Goal: Check status: Check status

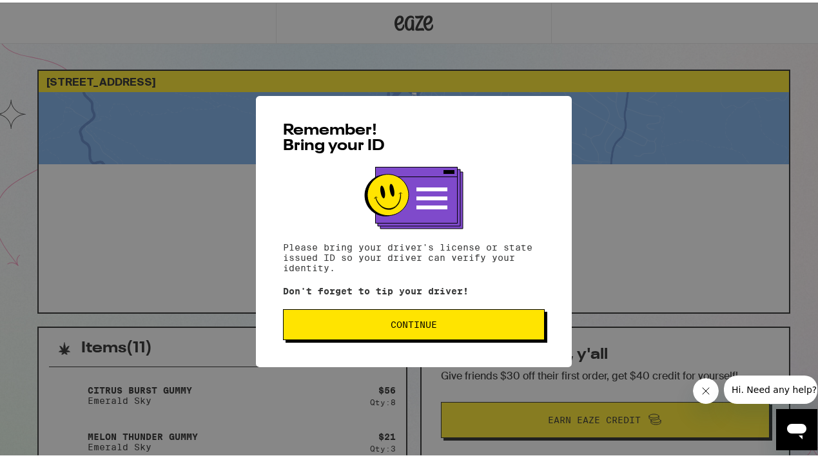
click at [398, 327] on span "Continue" at bounding box center [413, 322] width 46 height 9
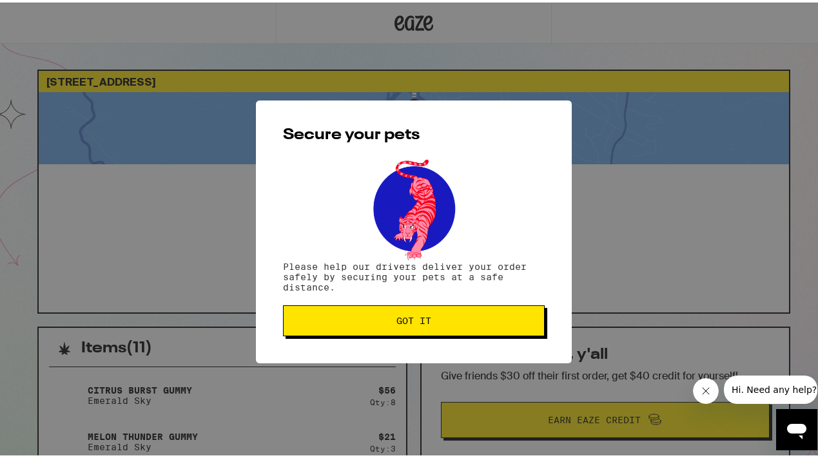
click at [372, 321] on span "Got it" at bounding box center [414, 318] width 240 height 9
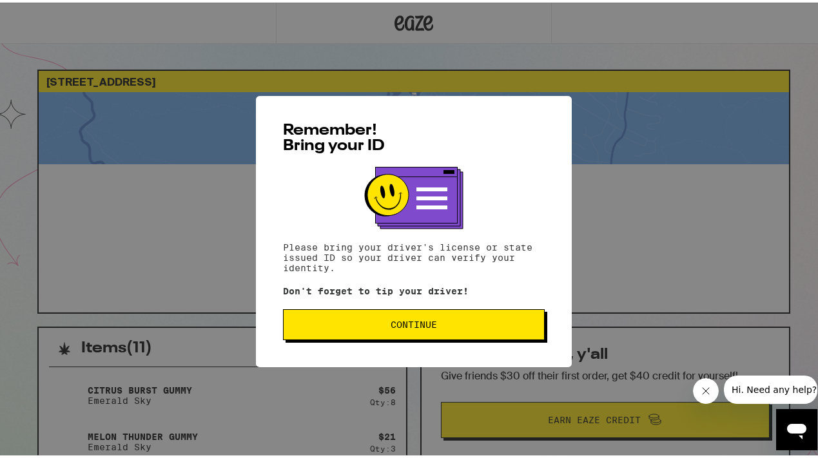
click at [438, 320] on button "Continue" at bounding box center [414, 322] width 262 height 31
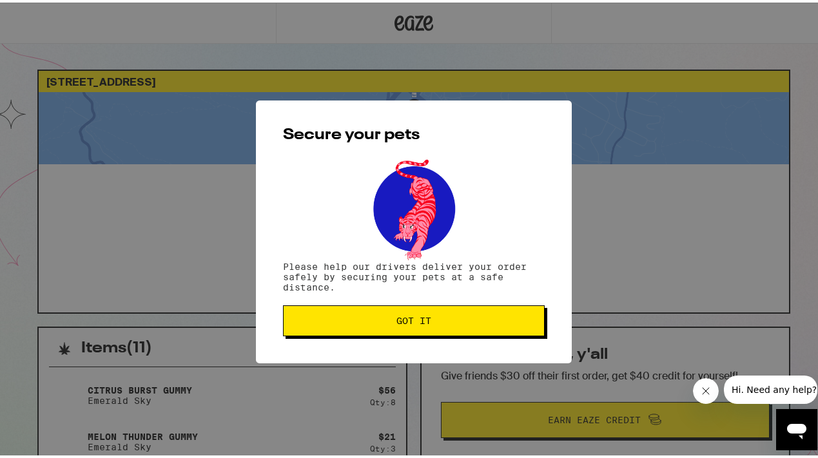
click at [408, 317] on span "Got it" at bounding box center [413, 318] width 35 height 9
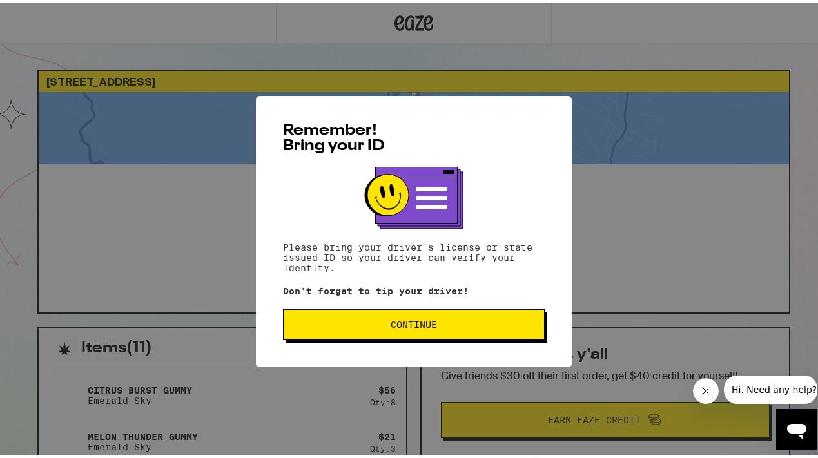
click at [397, 314] on button "Continue" at bounding box center [414, 322] width 262 height 31
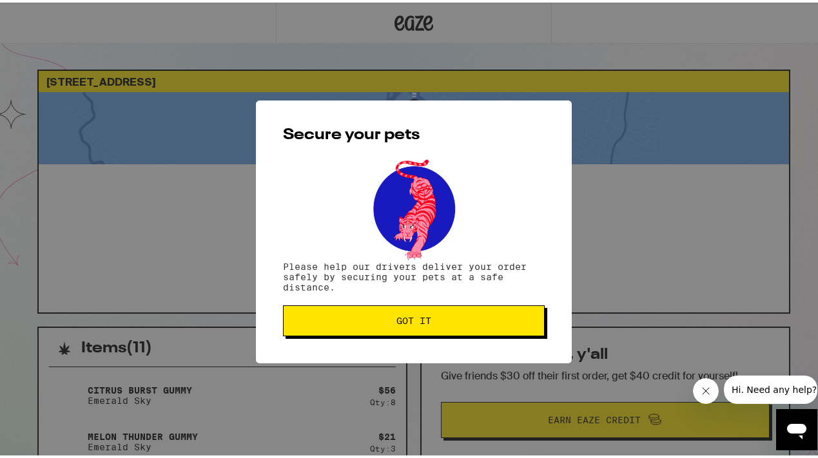
click at [383, 316] on span "Got it" at bounding box center [414, 318] width 240 height 9
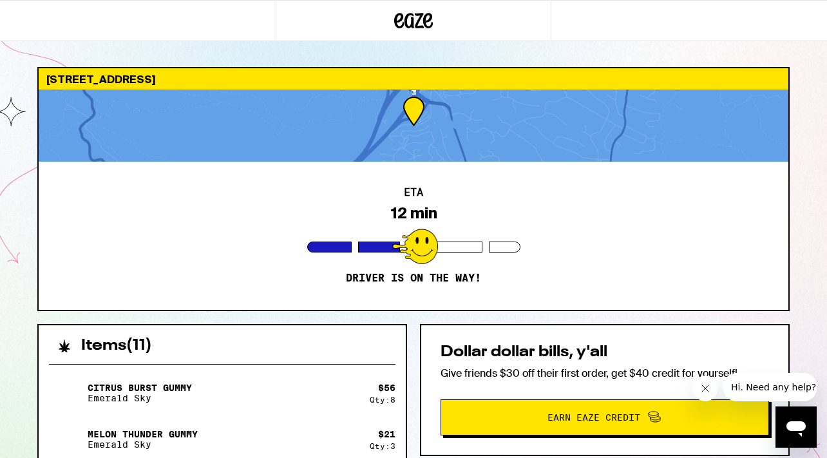
click at [309, 385] on div "Citrus Burst Gummy Emerald Sky" at bounding box center [209, 393] width 321 height 36
click at [296, 431] on div "Melon Thunder Gummy Emerald Sky" at bounding box center [209, 439] width 321 height 36
click at [708, 388] on icon "Close message from company" at bounding box center [705, 388] width 10 height 10
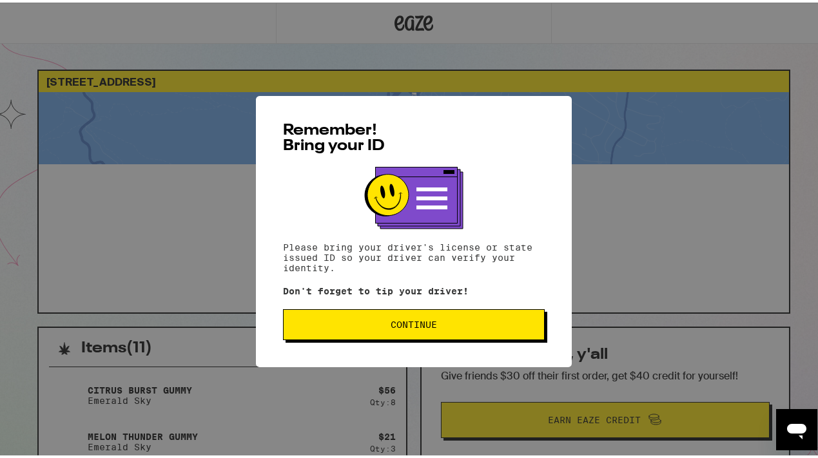
click at [380, 321] on span "Continue" at bounding box center [414, 322] width 240 height 9
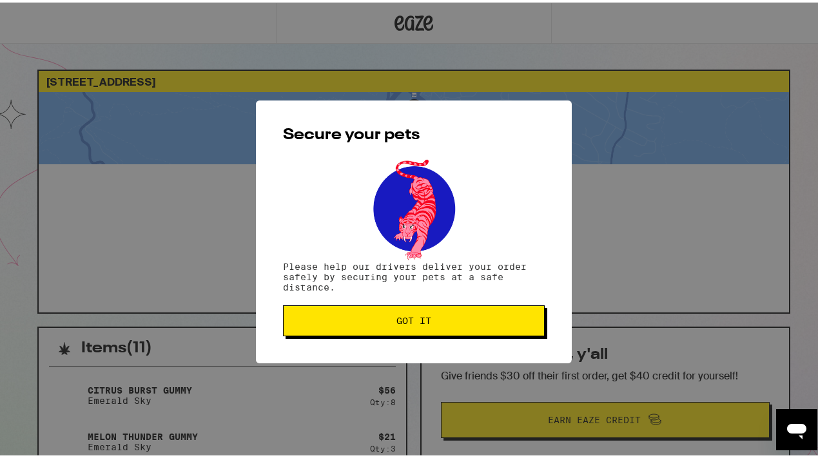
click at [410, 321] on span "Got it" at bounding box center [413, 318] width 35 height 9
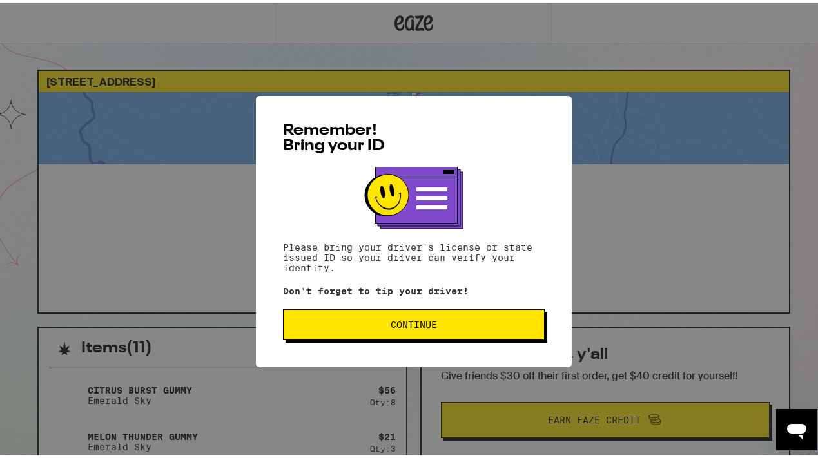
click at [358, 324] on span "Continue" at bounding box center [414, 322] width 240 height 9
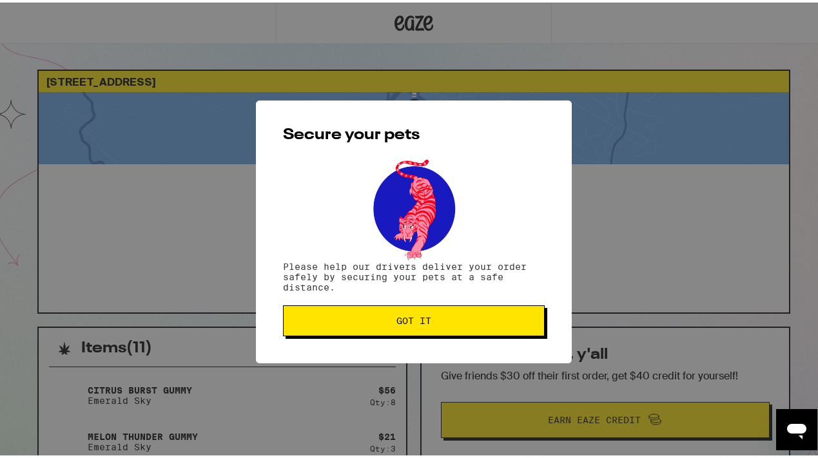
click at [358, 323] on span "Got it" at bounding box center [414, 318] width 240 height 9
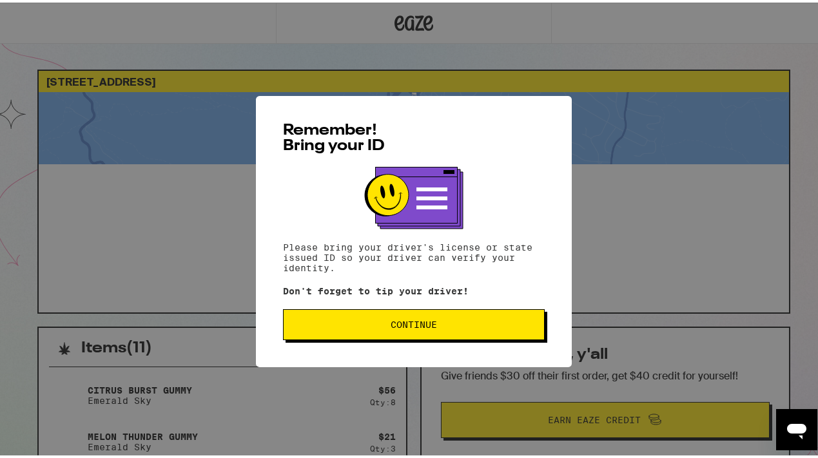
click at [351, 326] on span "Continue" at bounding box center [414, 322] width 240 height 9
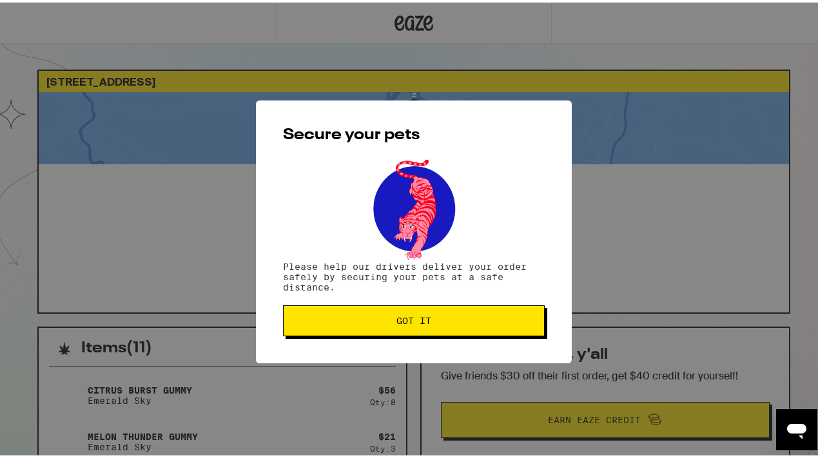
click at [368, 322] on span "Got it" at bounding box center [414, 318] width 240 height 9
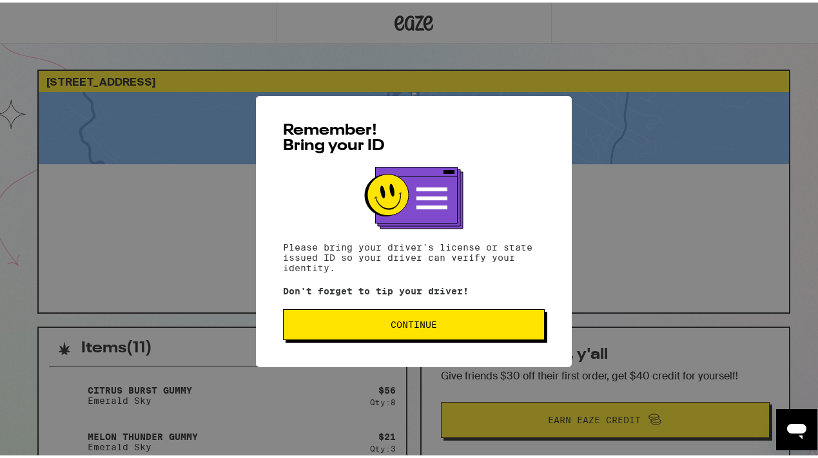
click at [326, 325] on span "Continue" at bounding box center [414, 322] width 240 height 9
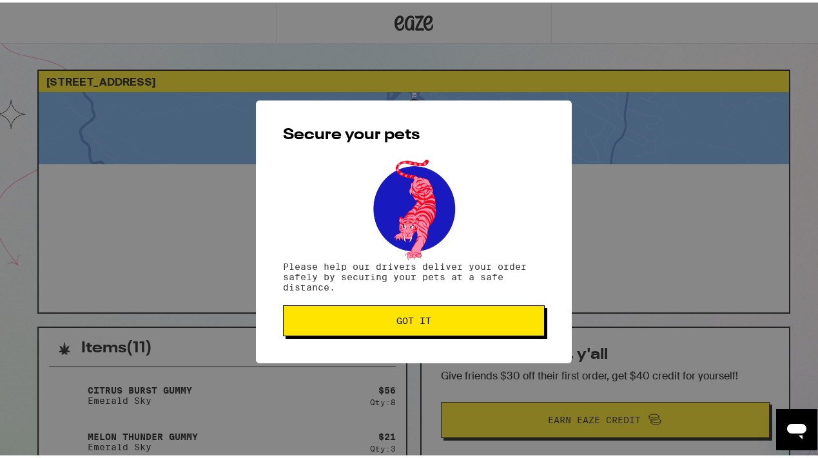
click at [342, 325] on button "Got it" at bounding box center [414, 318] width 262 height 31
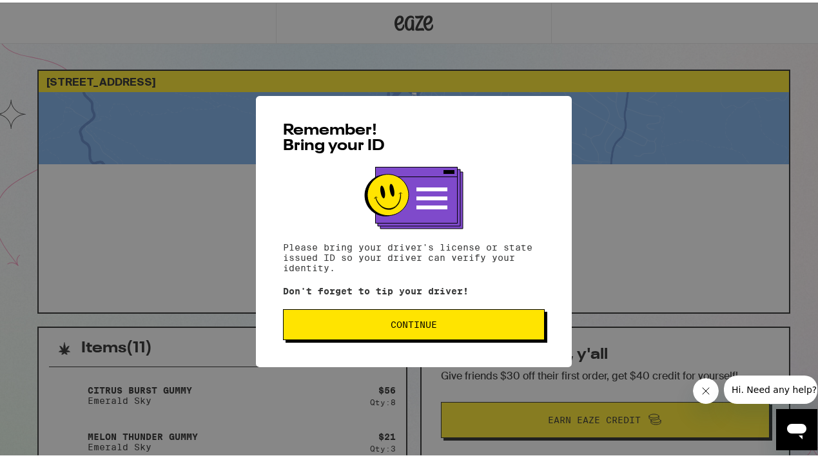
click at [356, 331] on button "Continue" at bounding box center [414, 322] width 262 height 31
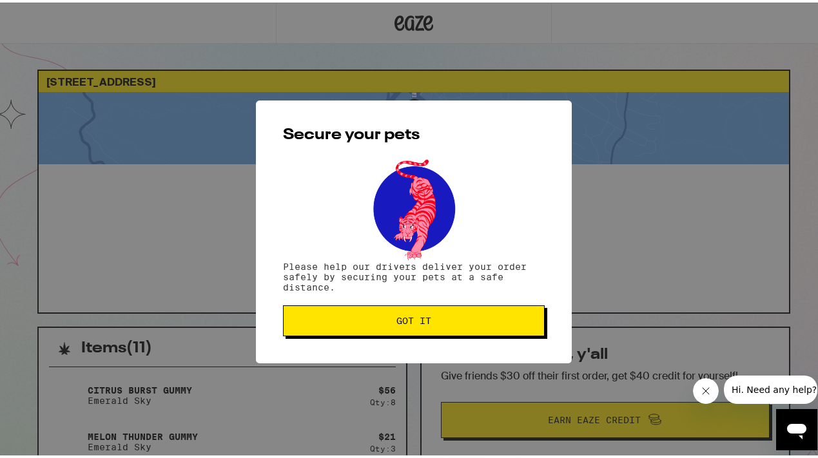
click at [347, 322] on span "Got it" at bounding box center [414, 318] width 240 height 9
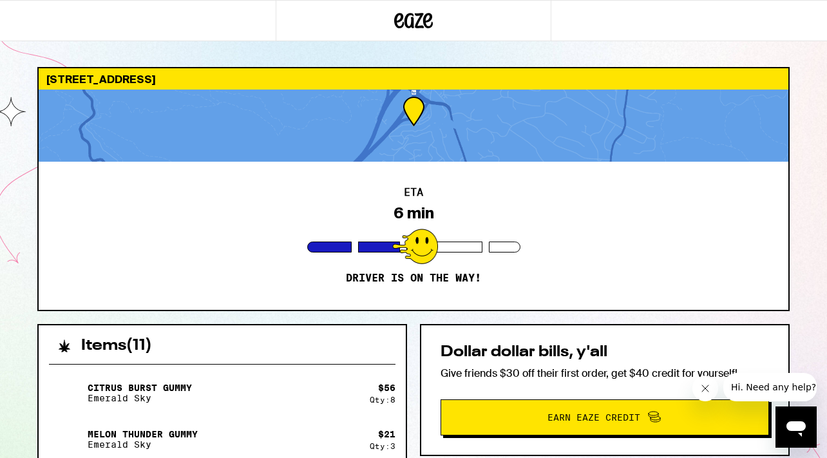
click at [523, 124] on div at bounding box center [414, 126] width 750 height 72
click at [484, 205] on div "ETA 6 min Driver is on the way!" at bounding box center [414, 236] width 750 height 148
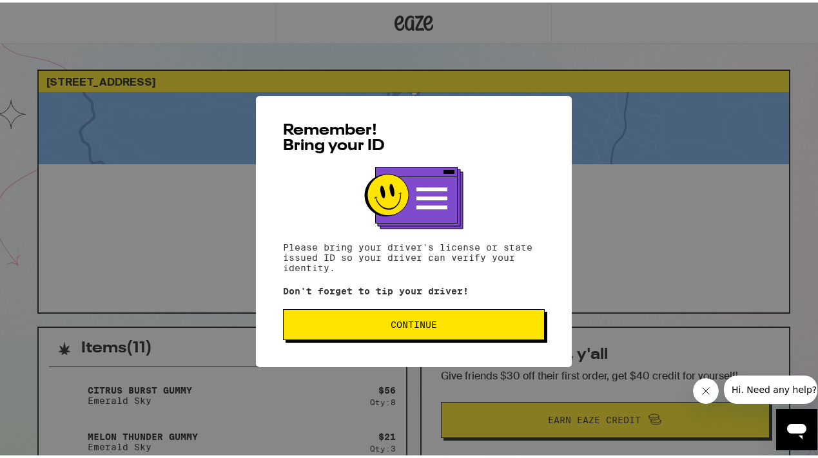
click at [428, 323] on span "Continue" at bounding box center [413, 322] width 46 height 9
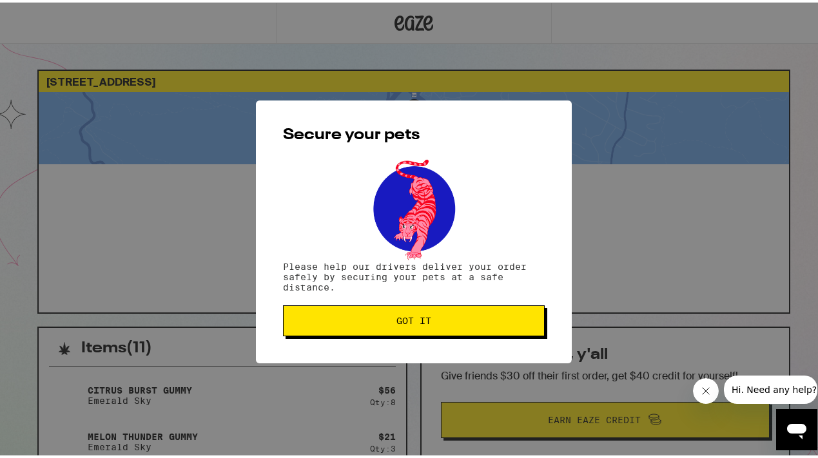
click at [405, 317] on span "Got it" at bounding box center [413, 318] width 35 height 9
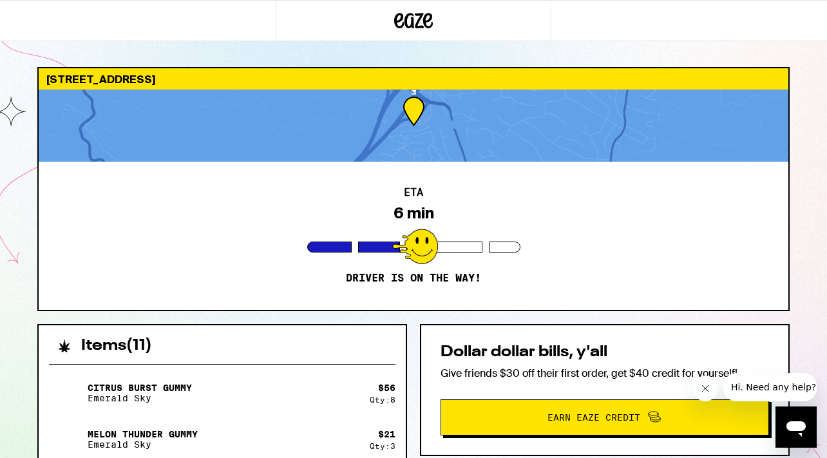
click at [706, 389] on icon "Close message from company" at bounding box center [705, 388] width 6 height 6
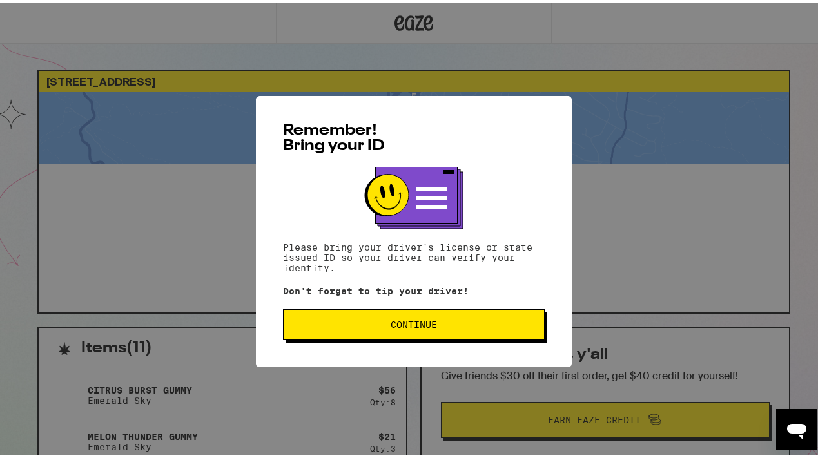
click at [363, 332] on button "Continue" at bounding box center [414, 322] width 262 height 31
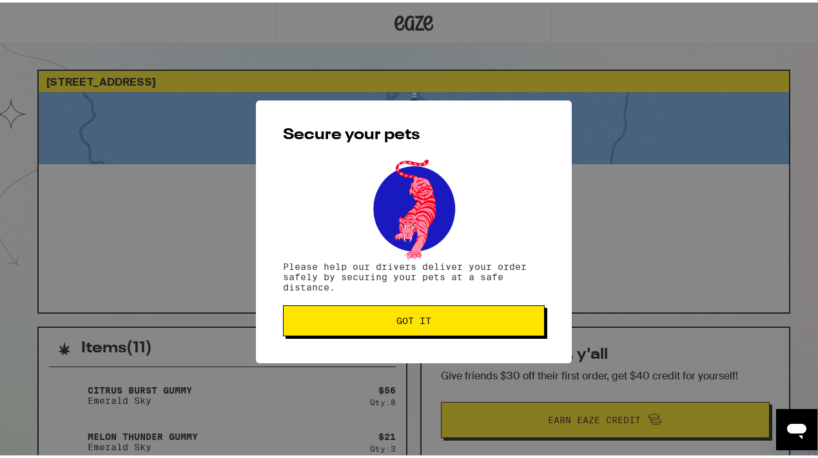
click at [354, 320] on span "Got it" at bounding box center [414, 318] width 240 height 9
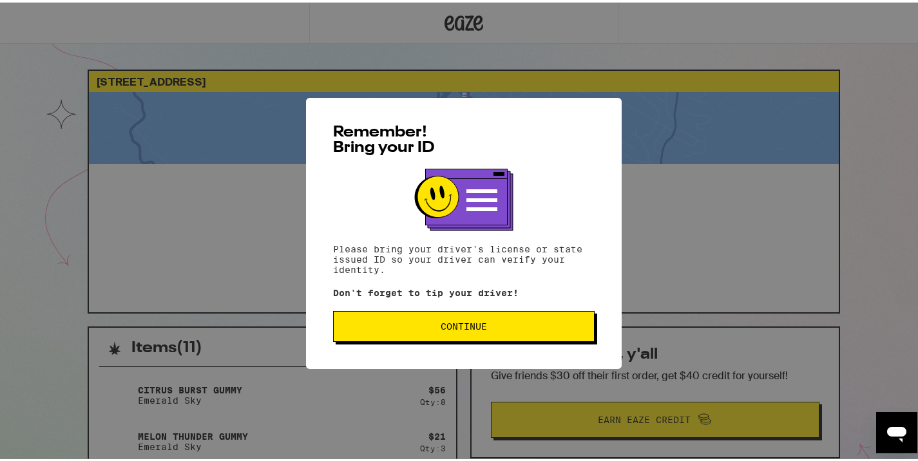
click at [409, 329] on span "Continue" at bounding box center [464, 324] width 240 height 9
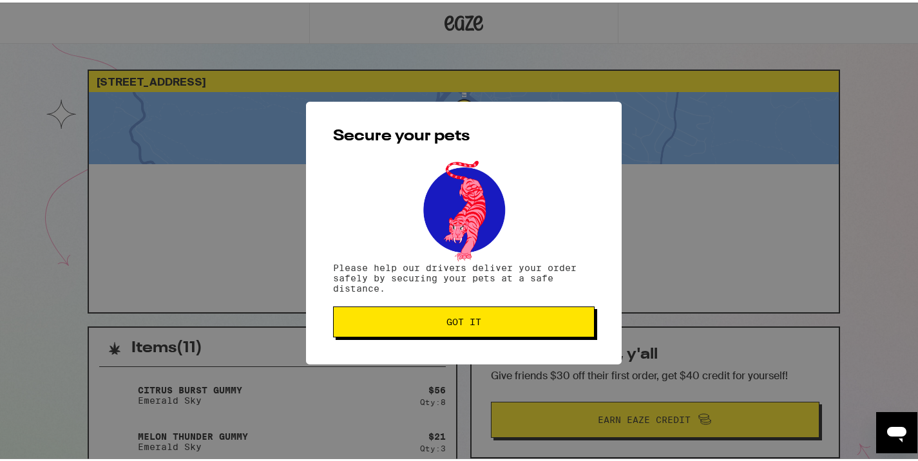
click at [403, 323] on span "Got it" at bounding box center [464, 319] width 240 height 9
